Goal: Task Accomplishment & Management: Manage account settings

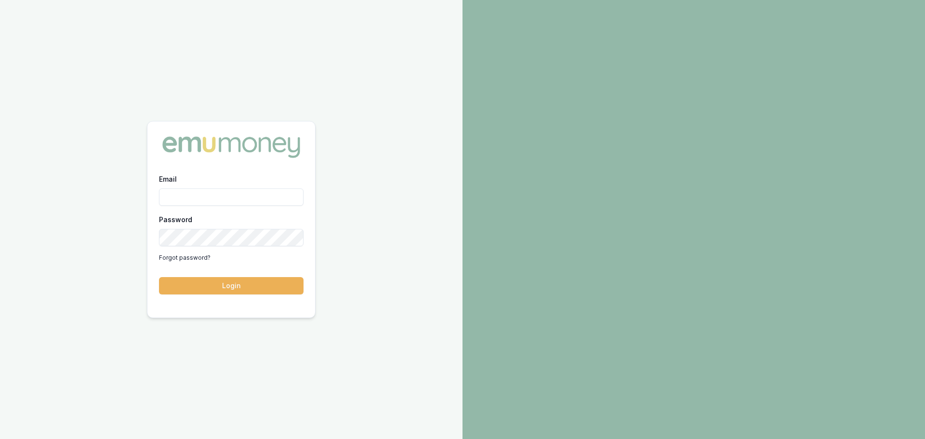
click at [205, 202] on input "Email" at bounding box center [231, 196] width 145 height 17
click at [159, 277] on button "Login" at bounding box center [231, 285] width 145 height 17
type input "brad.hearns@emumoney.com.au"
click at [234, 292] on button "Login" at bounding box center [231, 285] width 145 height 17
